Goal: Task Accomplishment & Management: Use online tool/utility

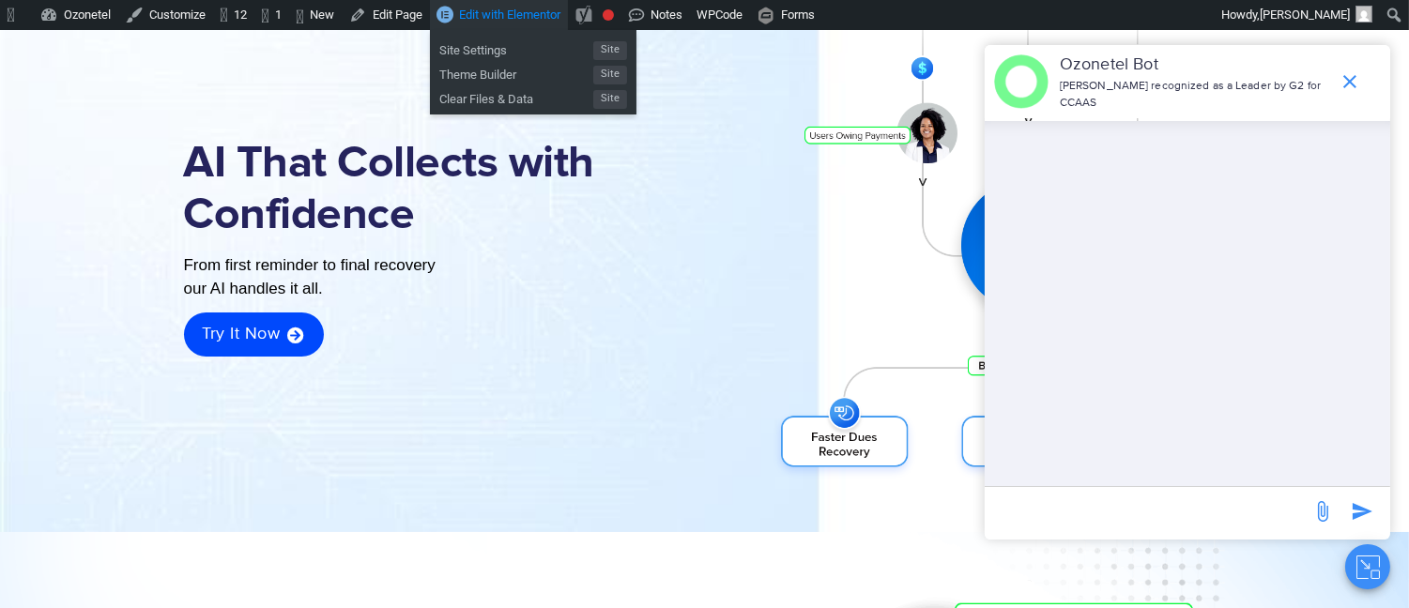
click at [522, 19] on span "Edit with Elementor" at bounding box center [509, 15] width 101 height 14
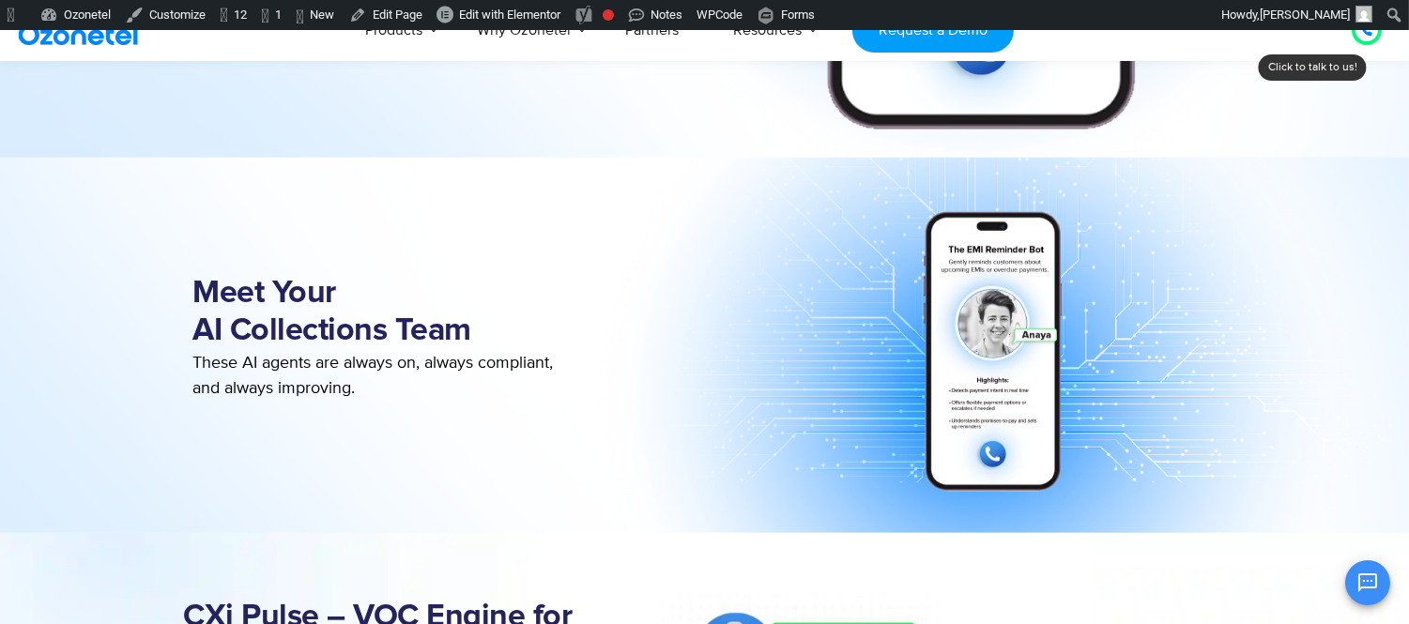
scroll to position [1563, 0]
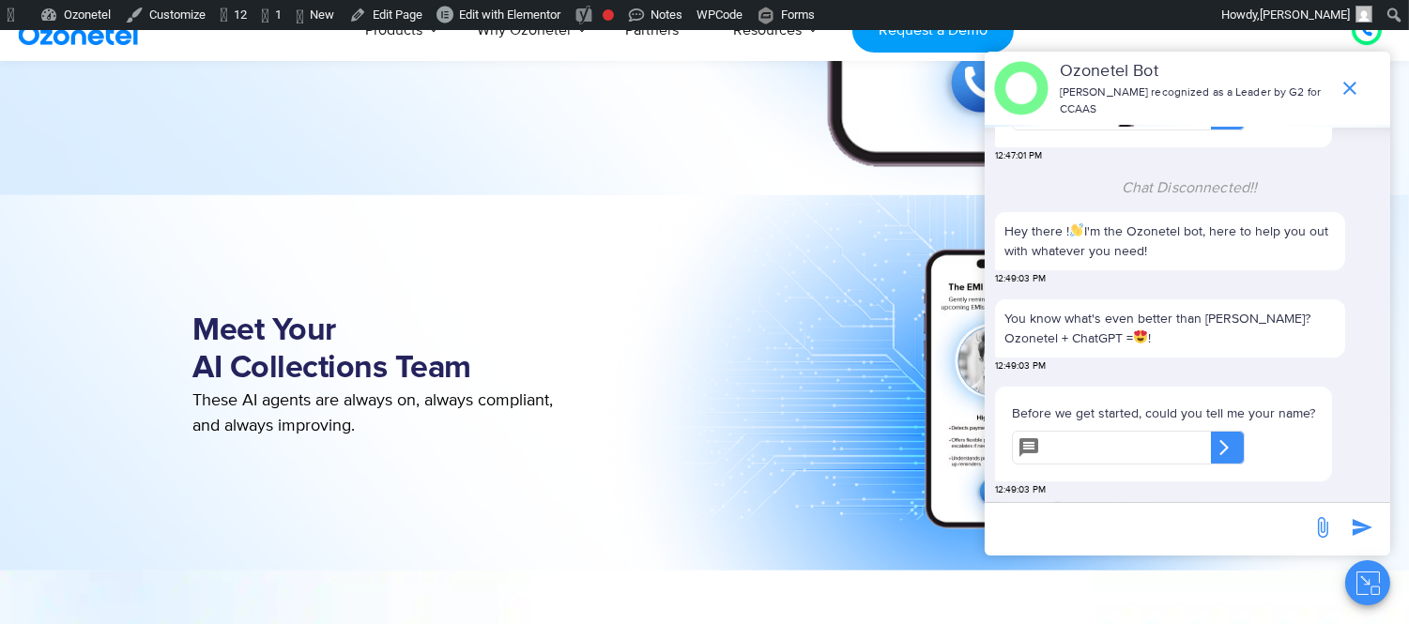
click at [1367, 583] on icon "Close chat" at bounding box center [1365, 580] width 8 height 8
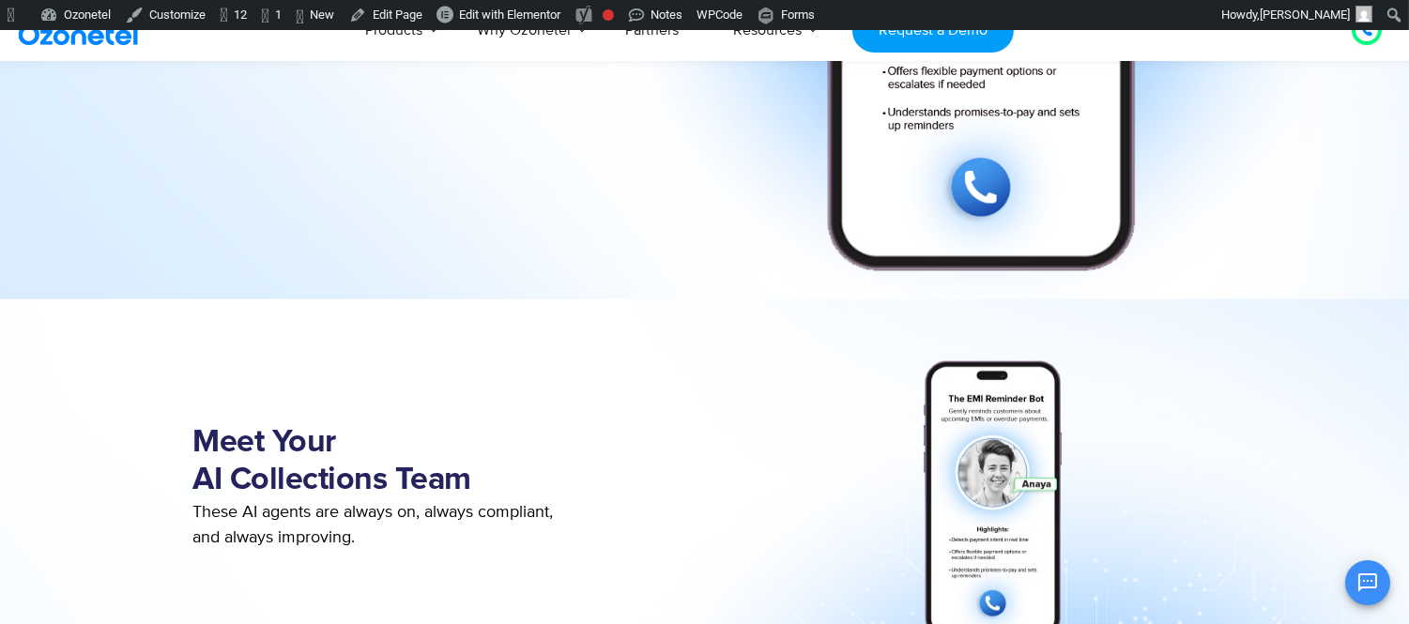
scroll to position [1552, 0]
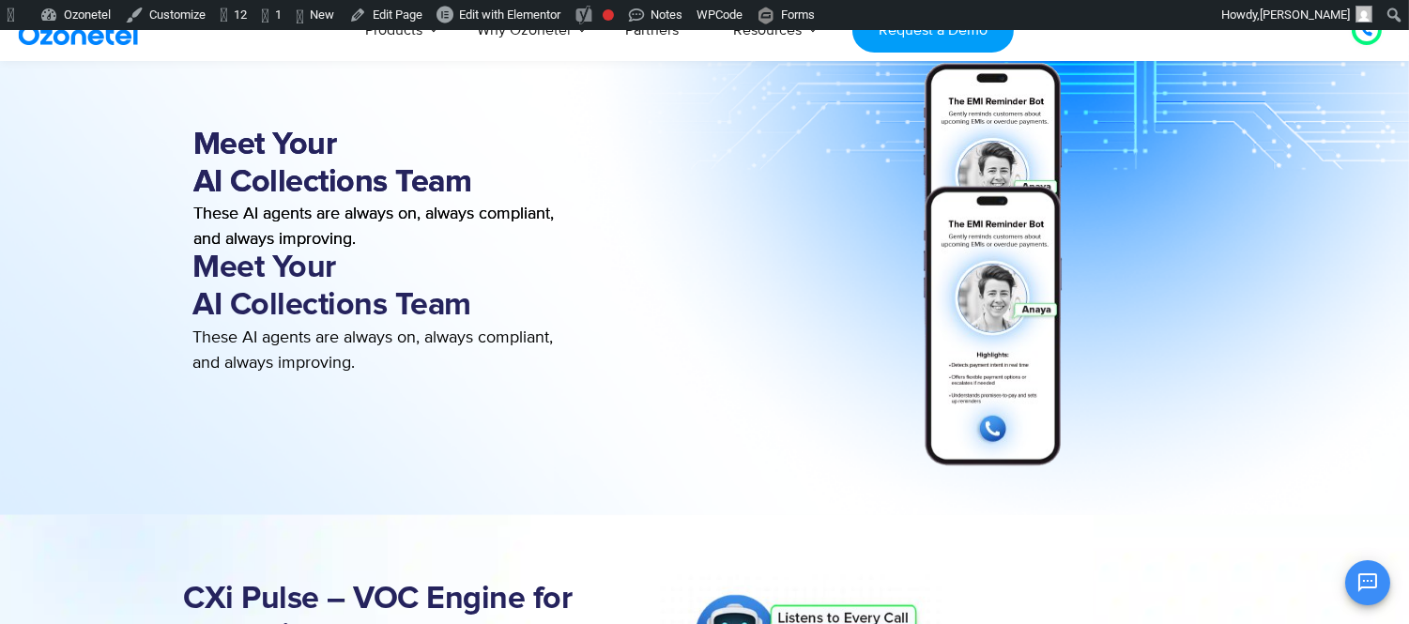
scroll to position [2502, 0]
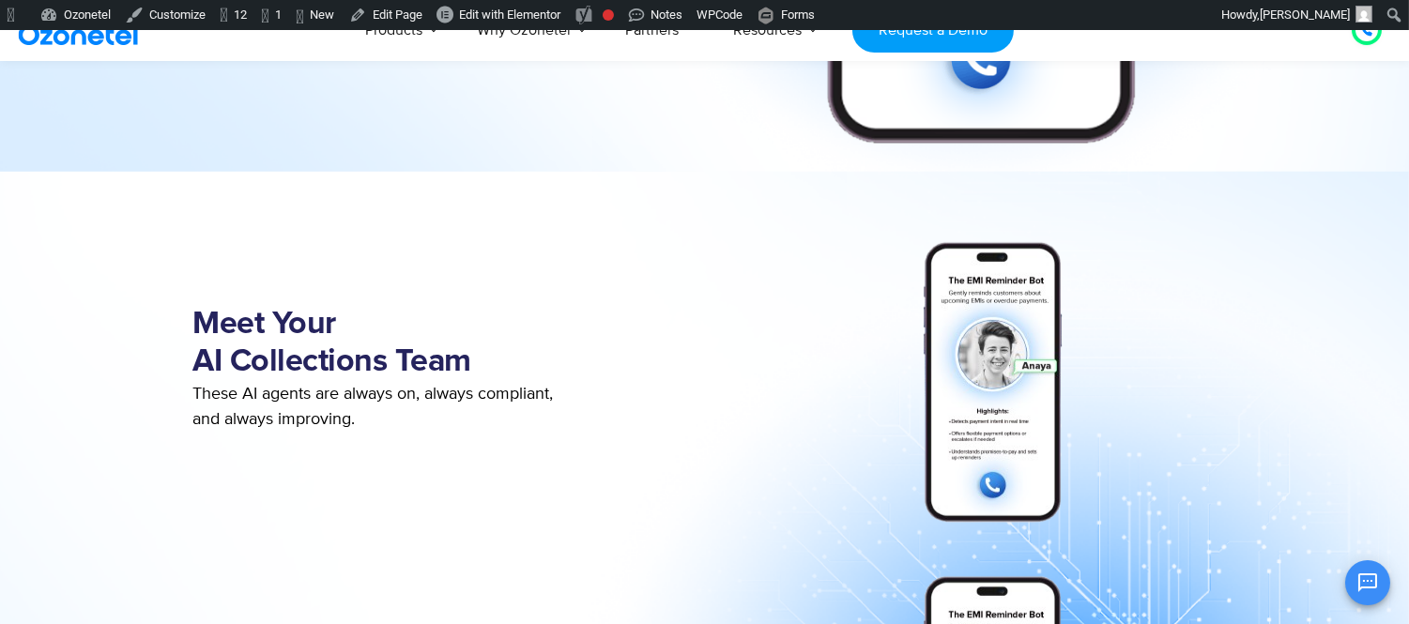
scroll to position [1251, 0]
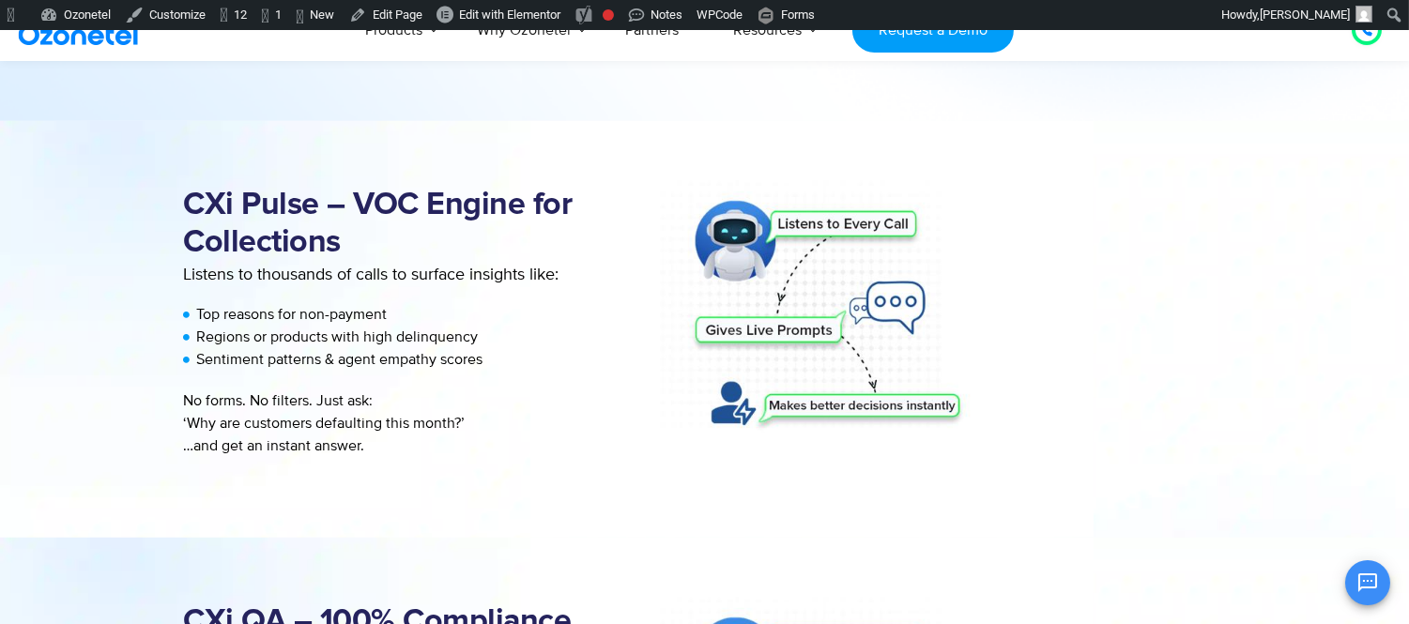
scroll to position [2294, 0]
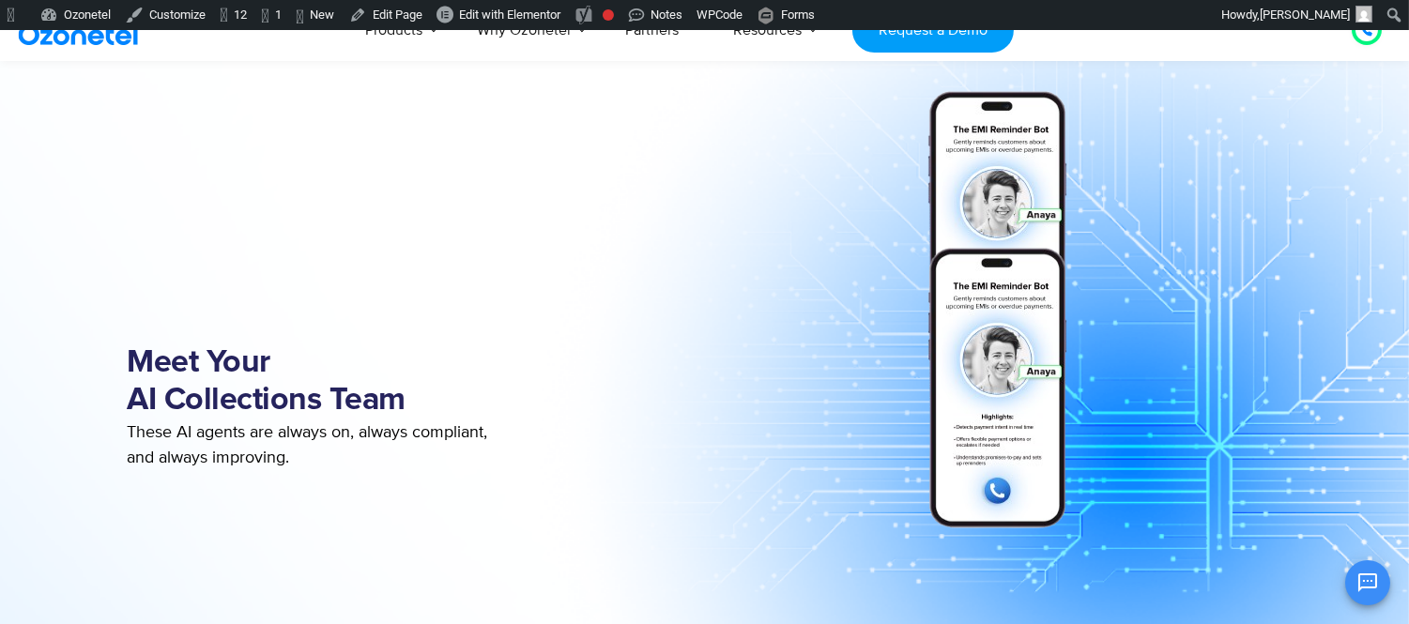
scroll to position [1563, 0]
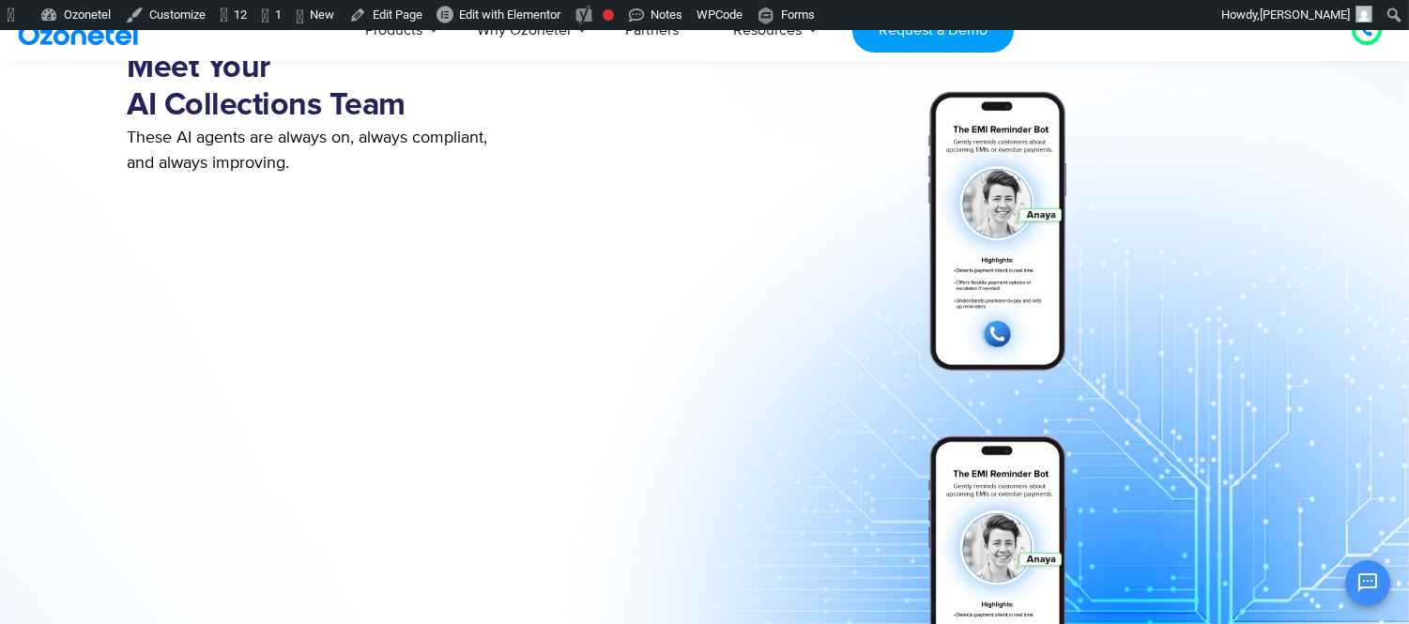
scroll to position [1192, 0]
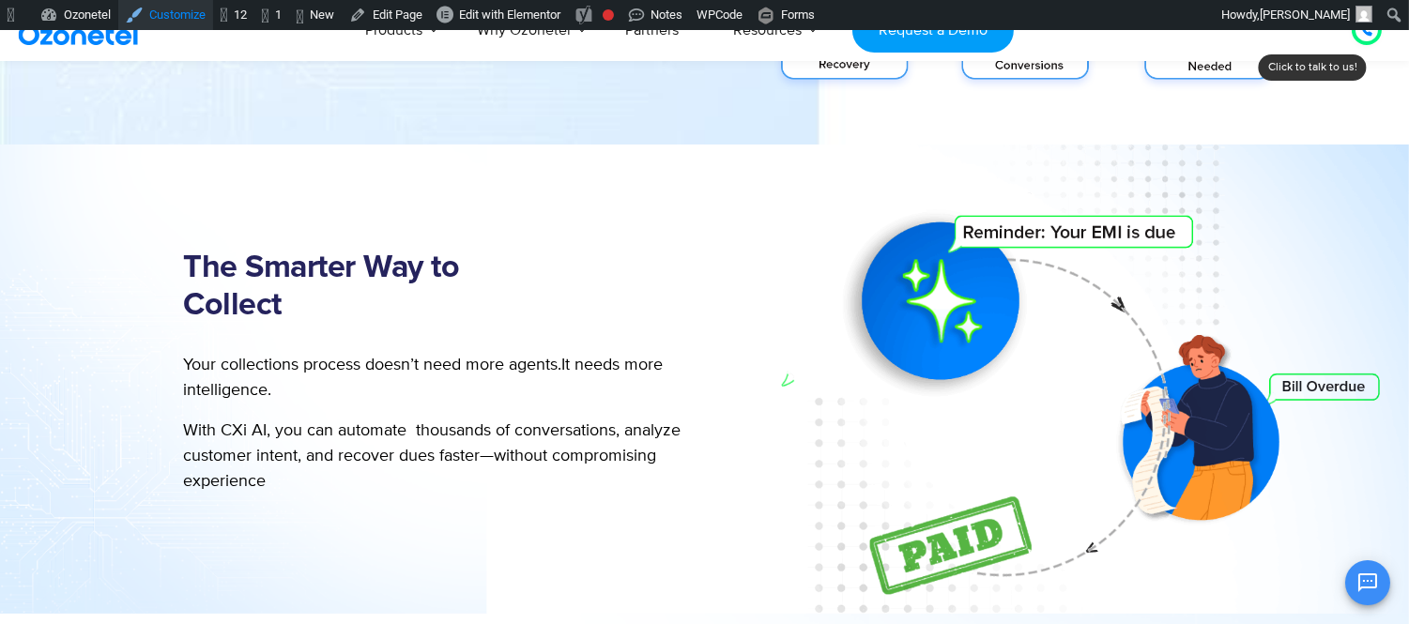
scroll to position [511, 0]
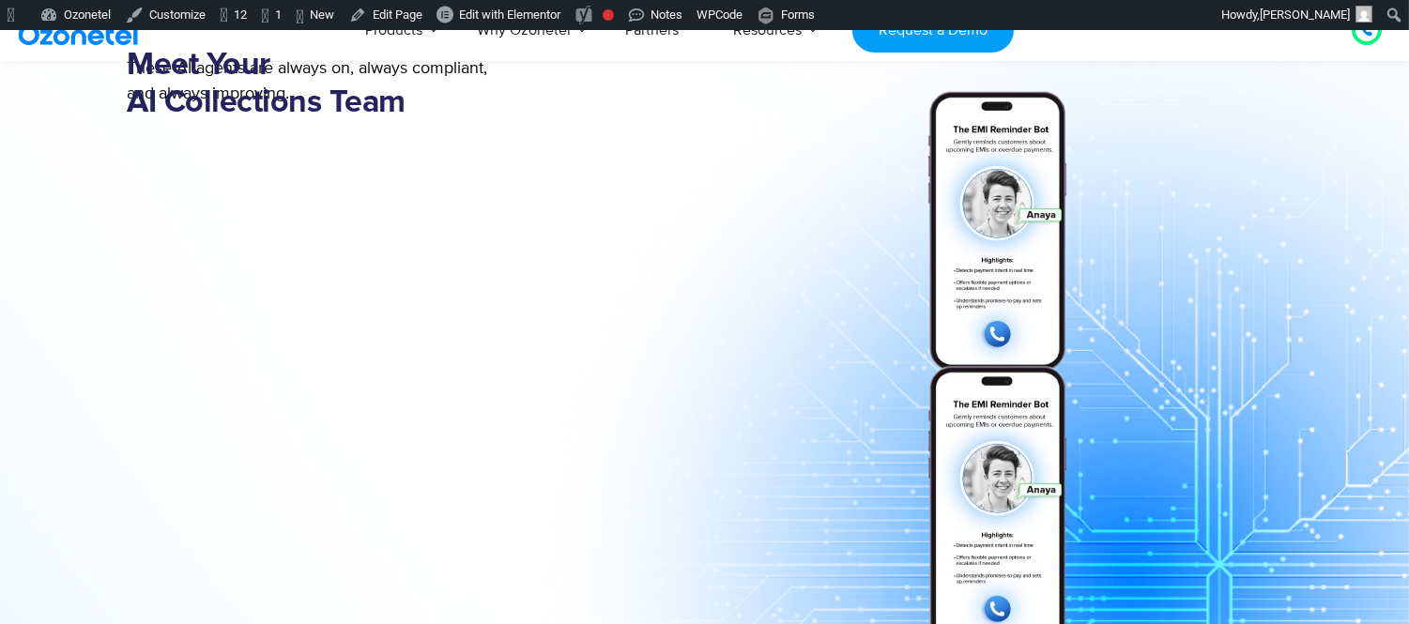
scroll to position [1016, 0]
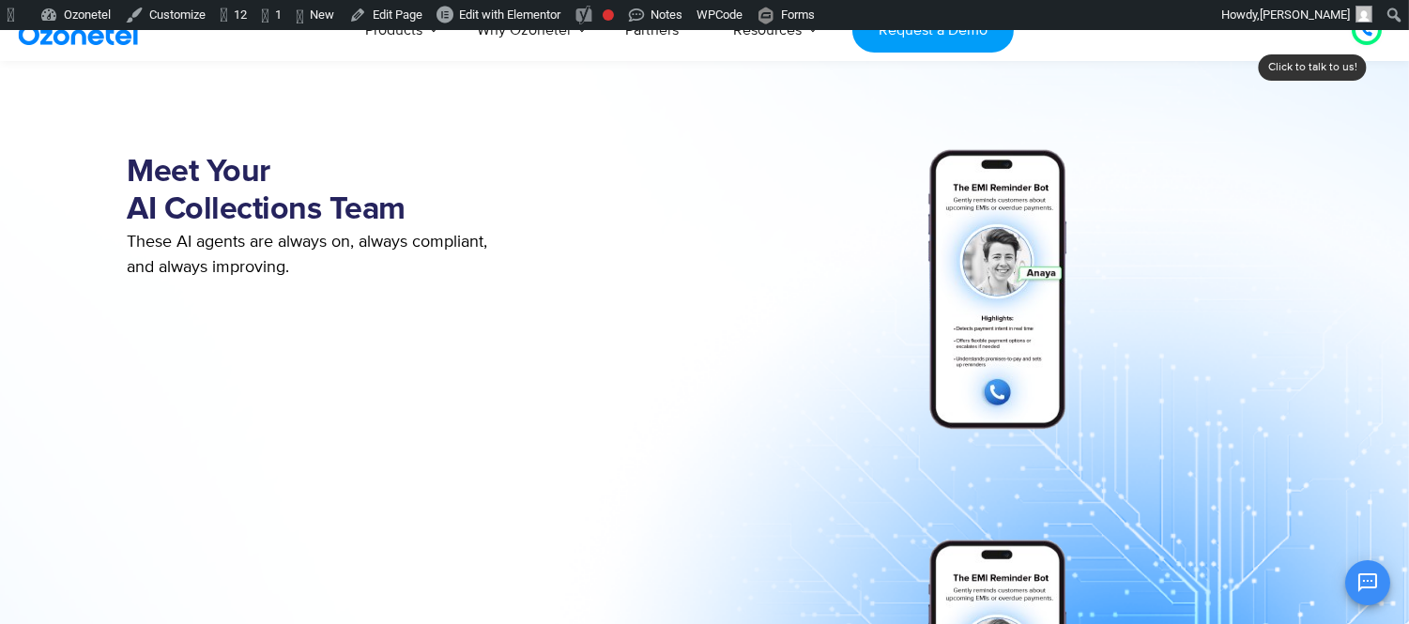
scroll to position [1077, 0]
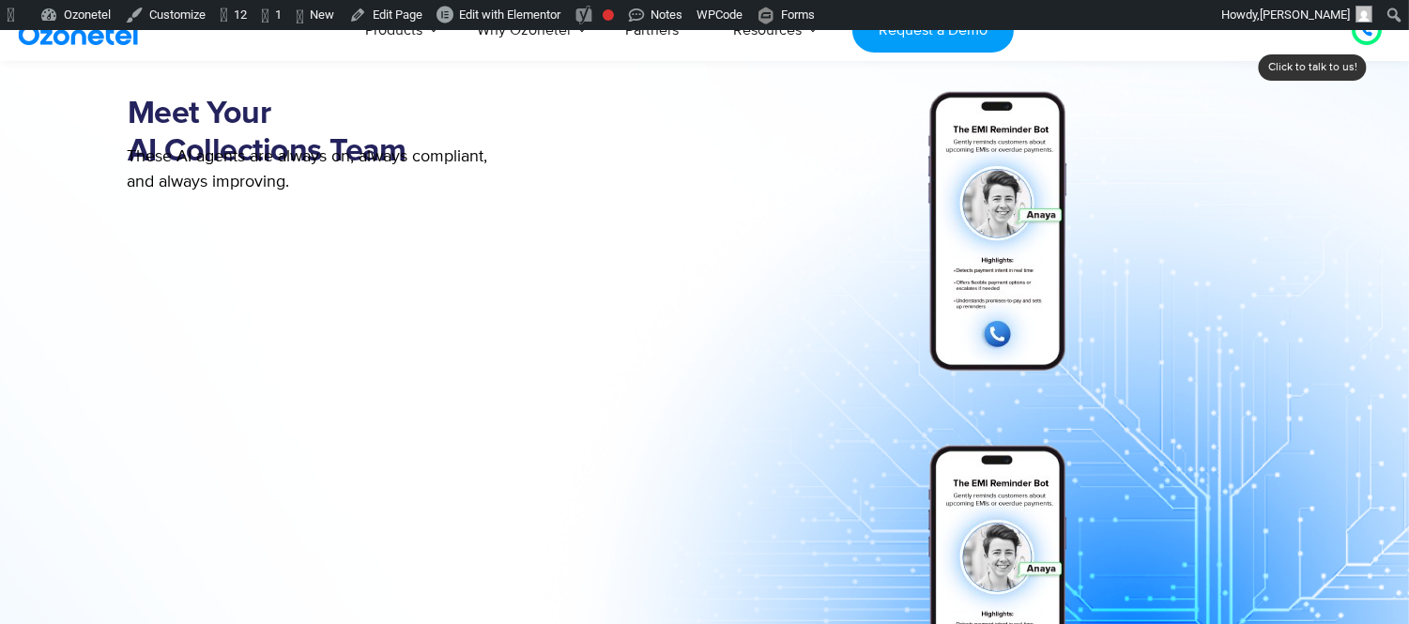
scroll to position [1169, 0]
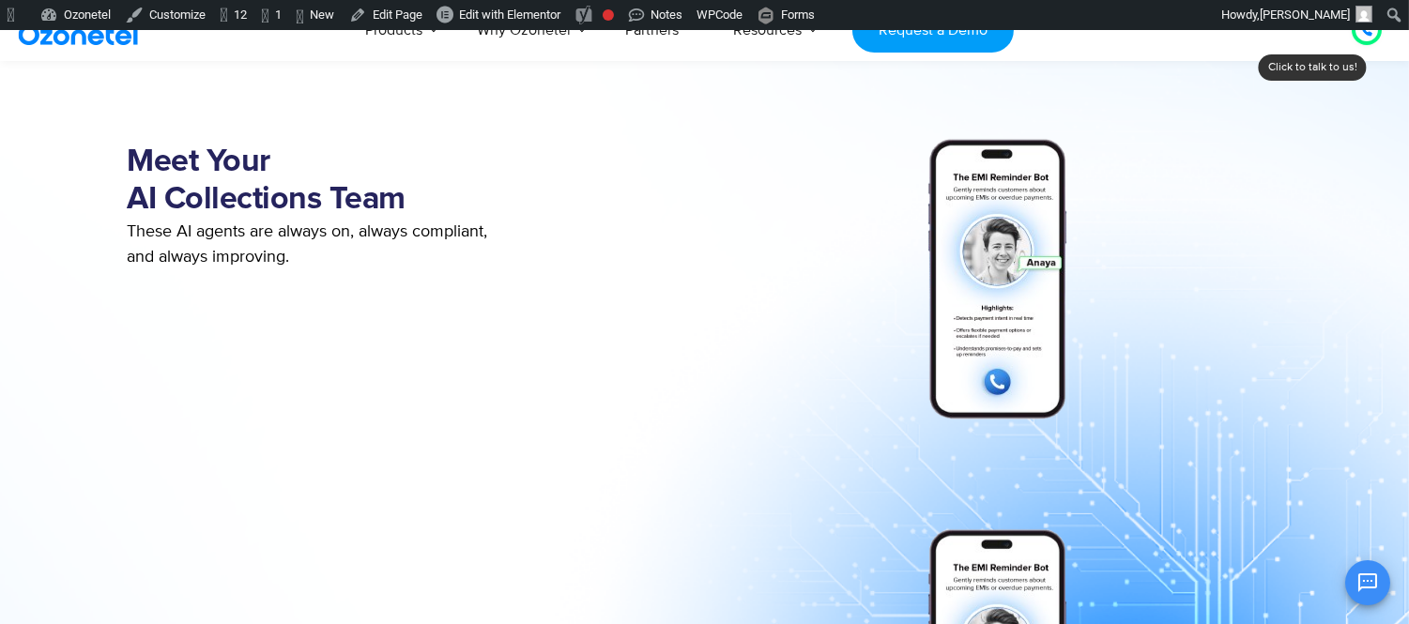
scroll to position [1089, 0]
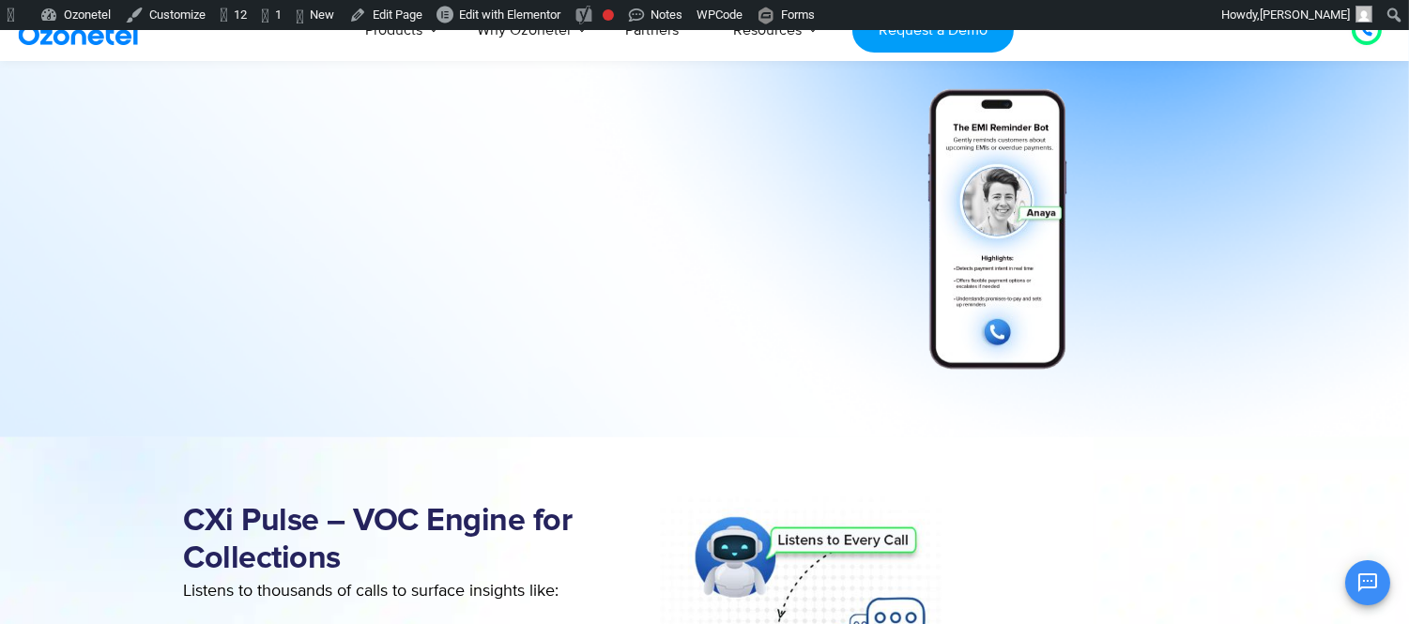
scroll to position [1935, 0]
